Goal: Task Accomplishment & Management: Use online tool/utility

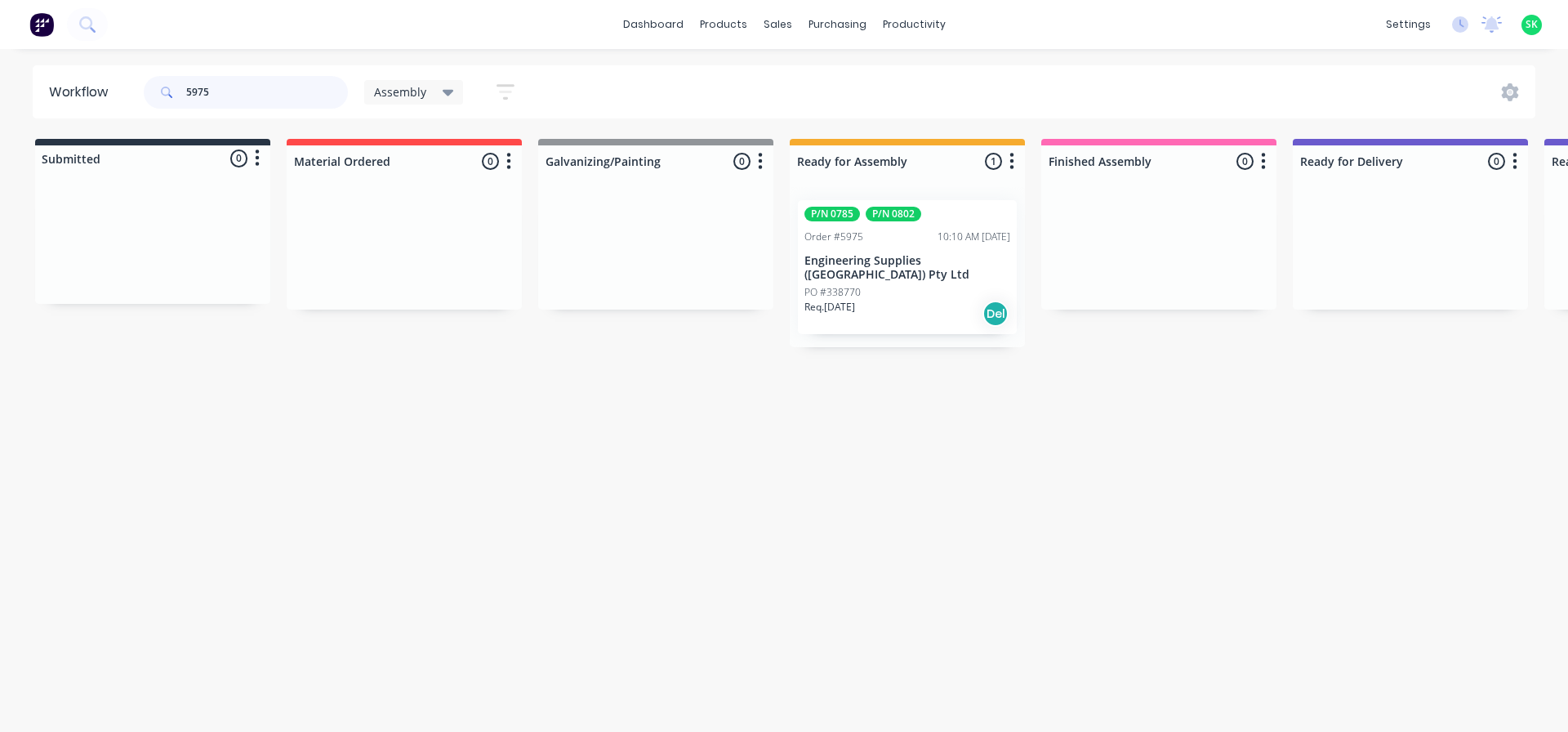
type input "5975"
click at [903, 229] on div "Order #5975 10:10 AM [DATE]" at bounding box center [907, 236] width 206 height 15
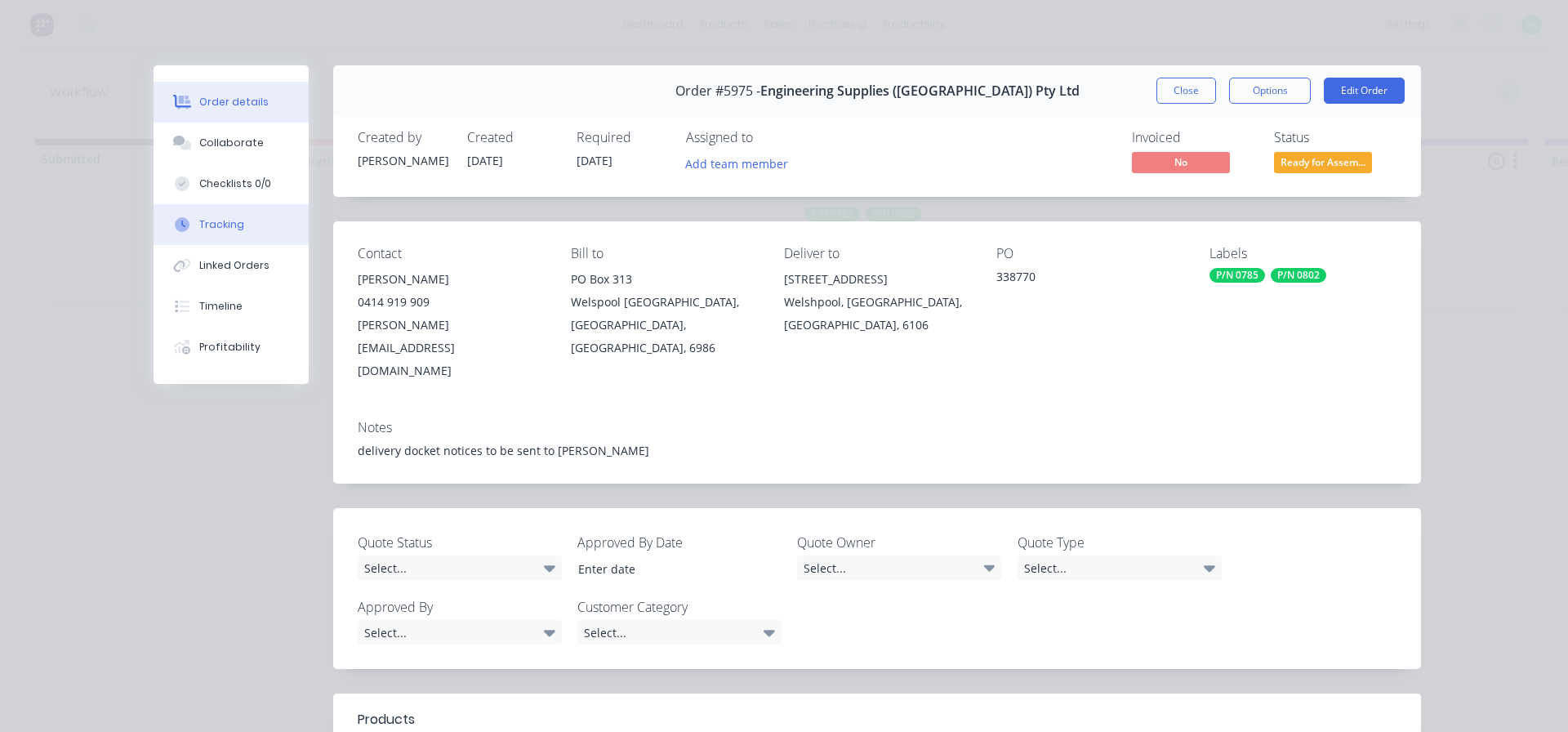
click at [204, 228] on div "Tracking" at bounding box center [222, 224] width 45 height 15
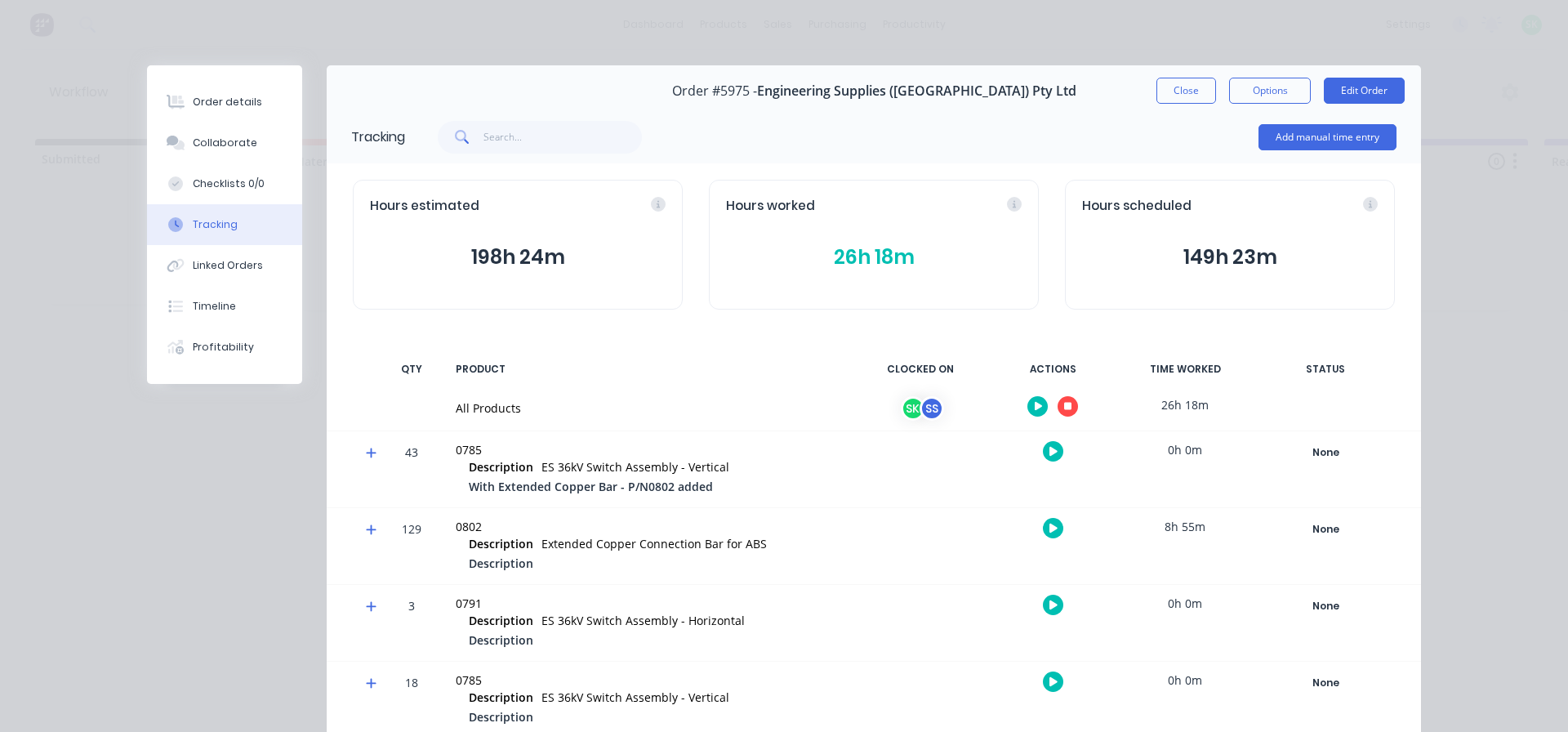
click at [1064, 403] on icon "button" at bounding box center [1068, 407] width 8 height 8
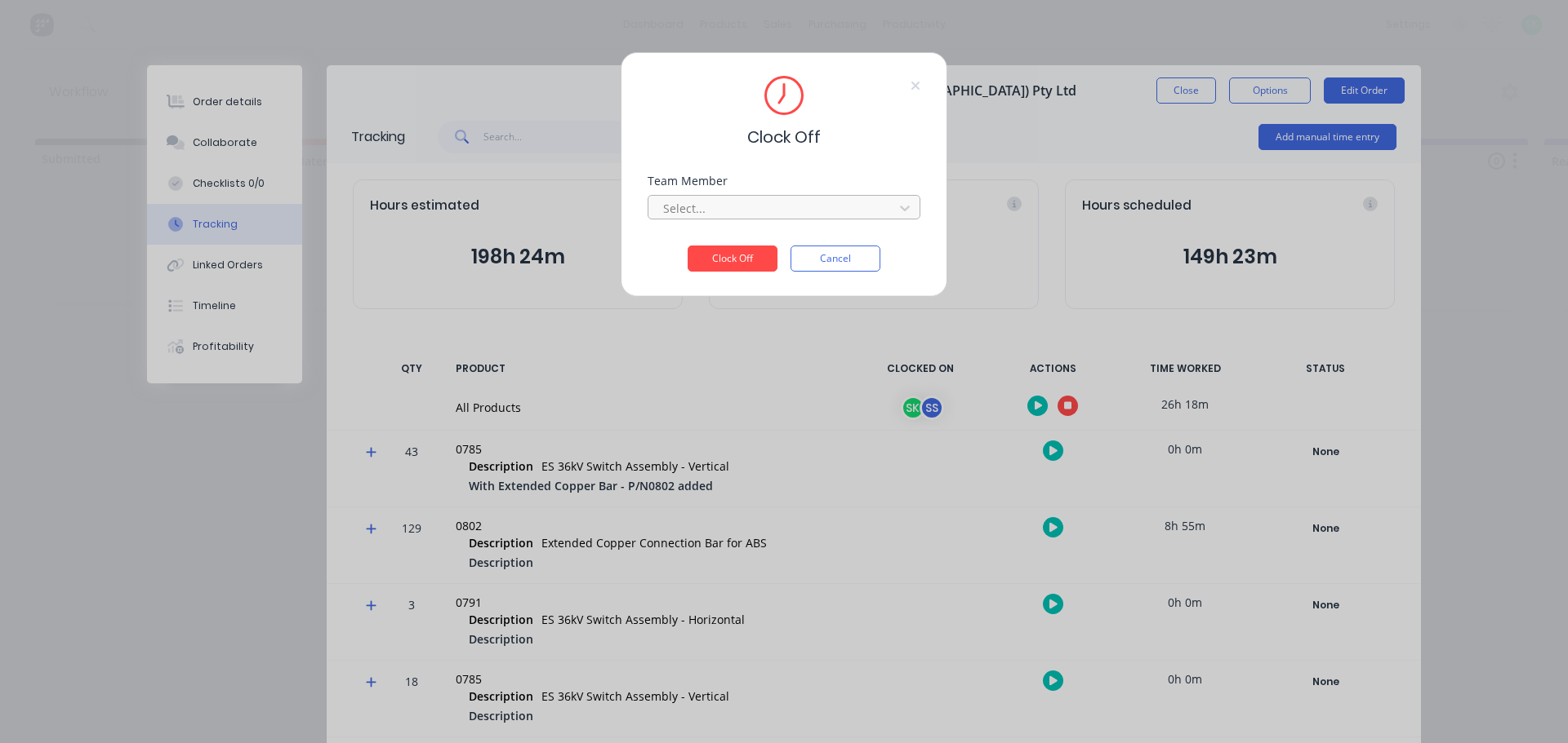
click at [799, 211] on div at bounding box center [772, 208] width 224 height 20
click at [760, 253] on div "[PERSON_NAME]" at bounding box center [784, 244] width 273 height 30
click at [733, 263] on button "Clock Off" at bounding box center [732, 258] width 90 height 26
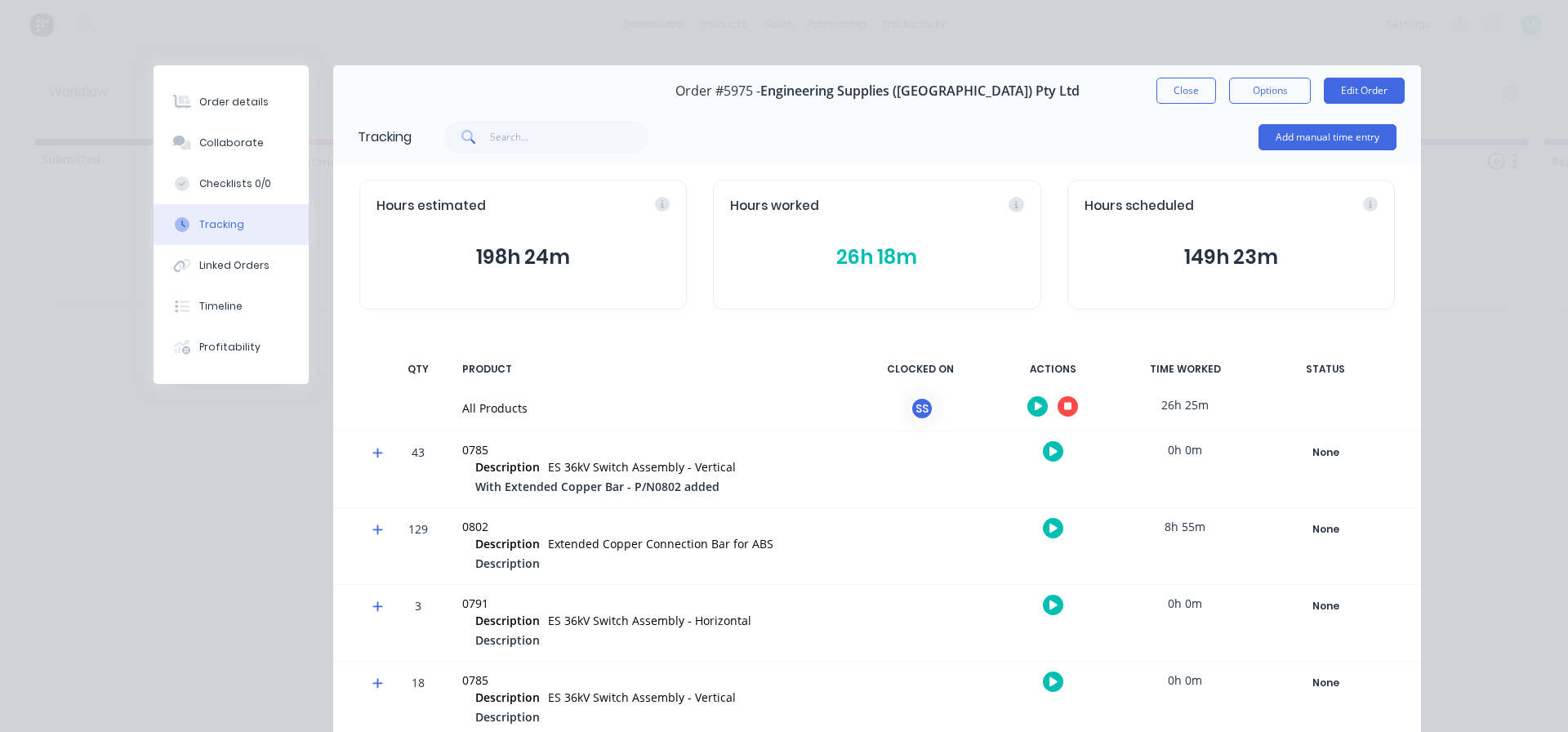
click at [1067, 408] on button "button" at bounding box center [1067, 406] width 20 height 20
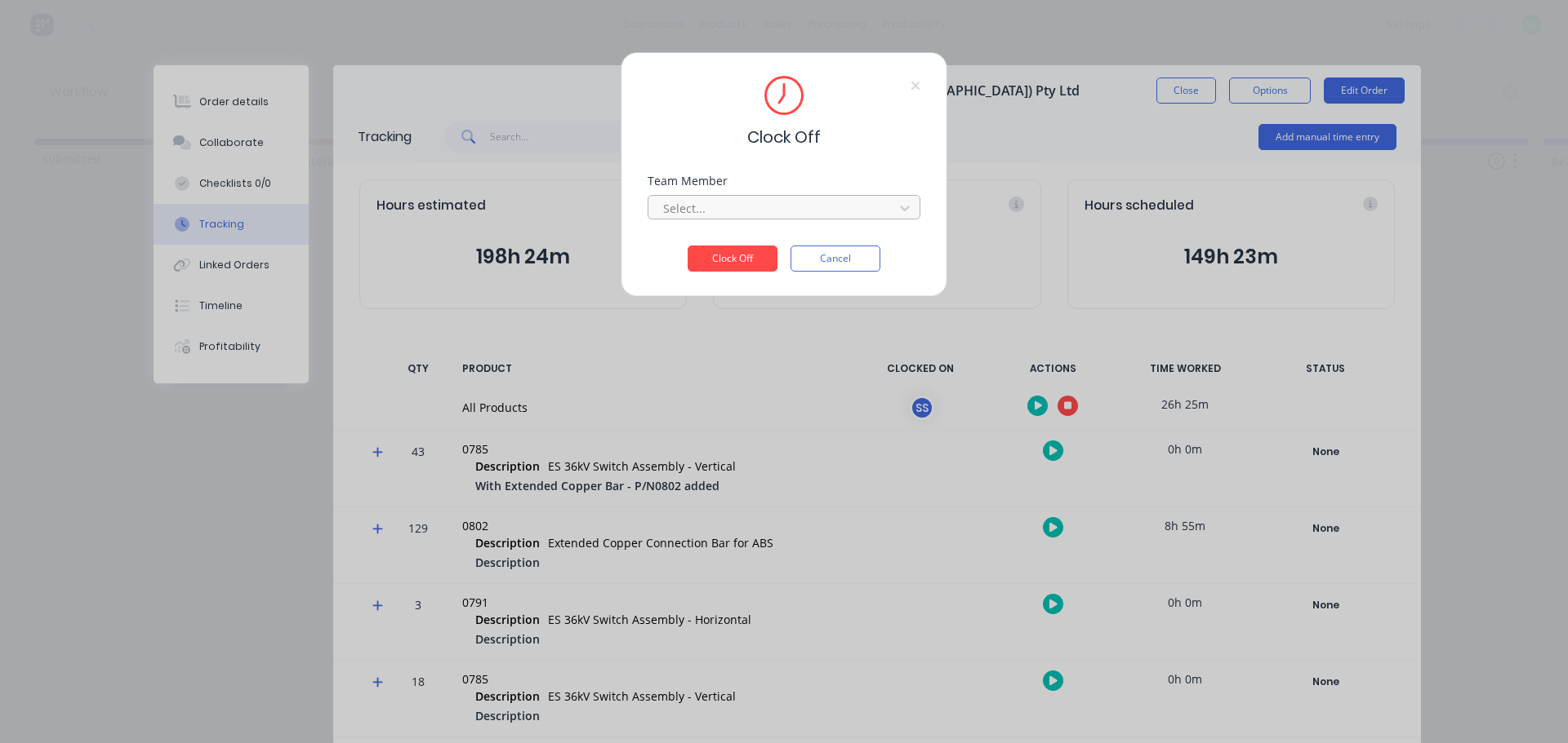
click at [806, 210] on div at bounding box center [772, 208] width 224 height 20
click at [789, 244] on div "[PERSON_NAME]" at bounding box center [784, 244] width 273 height 30
click at [737, 272] on div "Clock Off Team Member option [PERSON_NAME], selected. [PERSON_NAME] Clock Off C…" at bounding box center [783, 174] width 326 height 245
click at [737, 263] on button "Clock Off" at bounding box center [732, 258] width 90 height 26
